Goal: Information Seeking & Learning: Learn about a topic

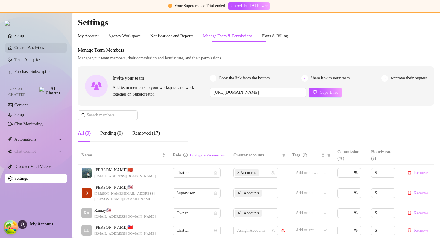
click at [48, 48] on link "Creator Analytics" at bounding box center [38, 48] width 48 height 10
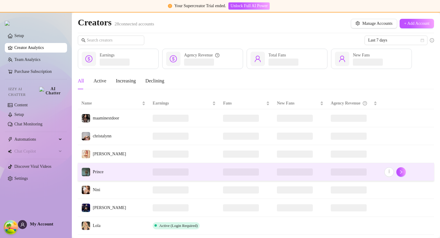
click at [144, 168] on td "Prince" at bounding box center [113, 172] width 71 height 18
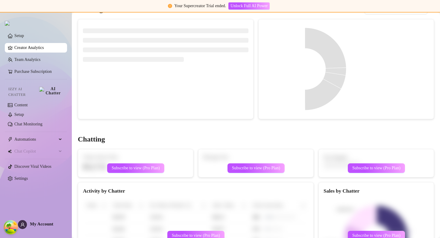
scroll to position [172, 0]
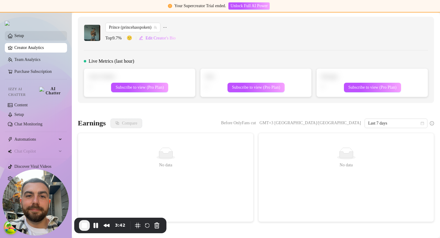
click at [24, 38] on link "Setup" at bounding box center [19, 35] width 10 height 4
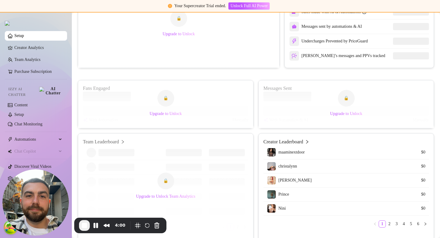
scroll to position [189, 0]
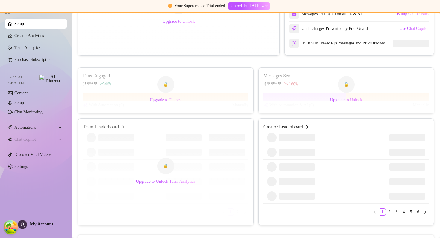
scroll to position [183, 0]
